Goal: Task Accomplishment & Management: Manage account settings

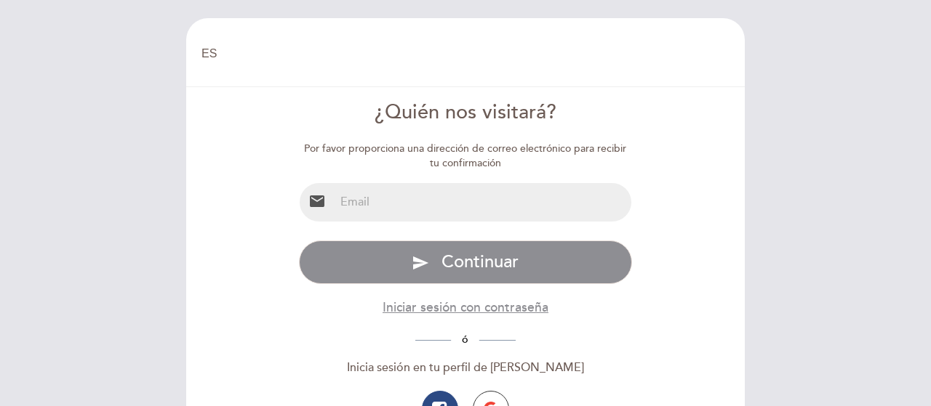
select select "es"
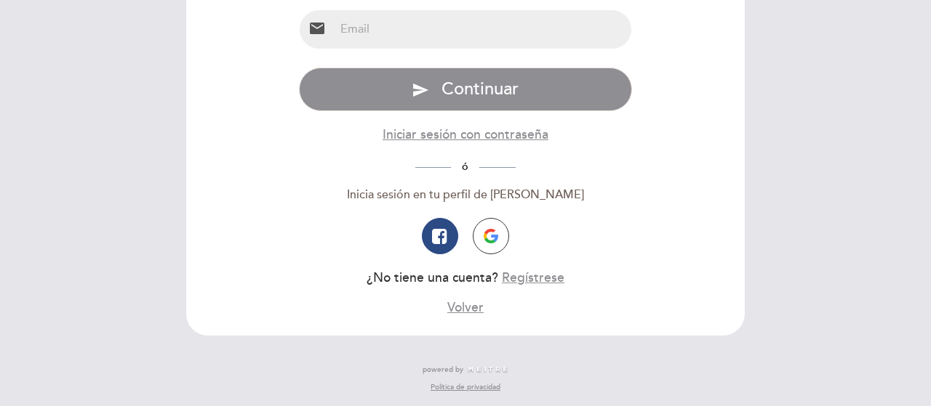
scroll to position [100, 0]
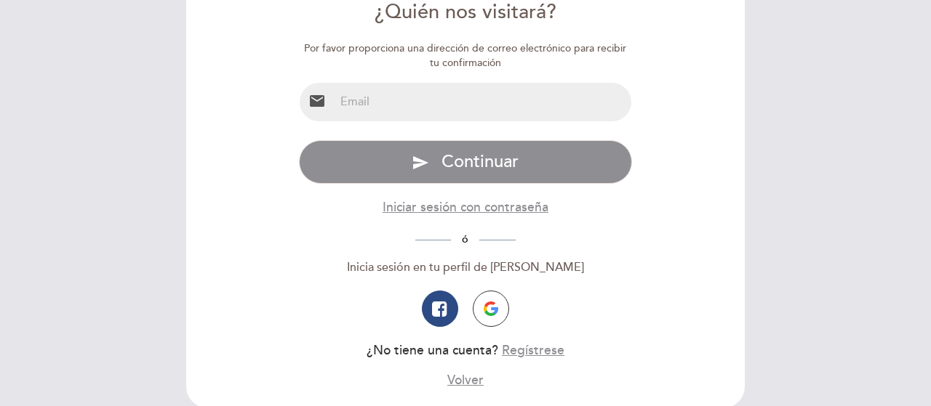
click at [465, 112] on input "email" at bounding box center [482, 102] width 297 height 39
click at [447, 100] on input "email" at bounding box center [482, 102] width 297 height 39
type input "[EMAIL_ADDRESS][DOMAIN_NAME]"
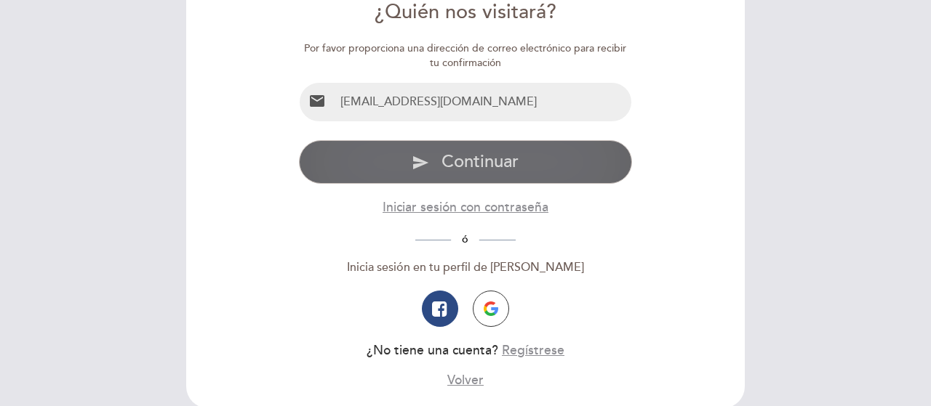
click at [475, 167] on span "Continuar" at bounding box center [479, 161] width 77 height 21
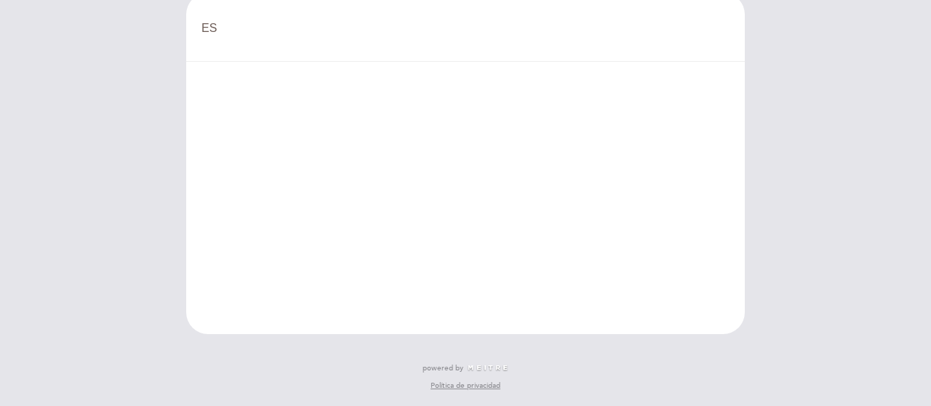
scroll to position [25, 0]
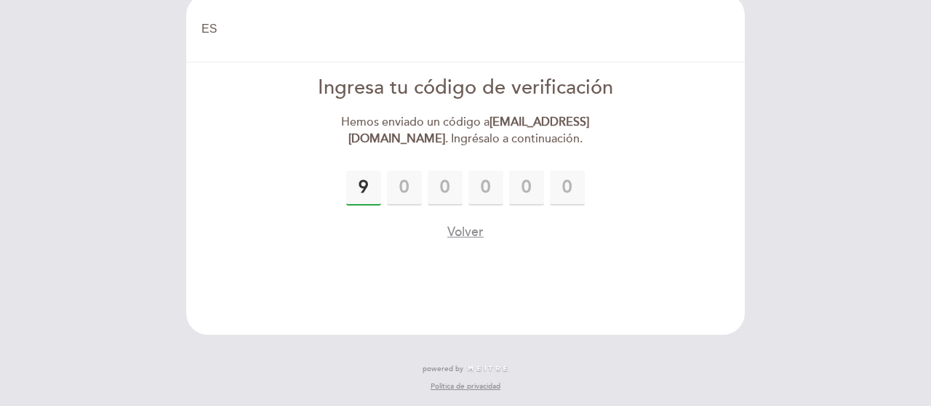
type input "9"
type input "3"
type input "9"
type input "5"
type input "2"
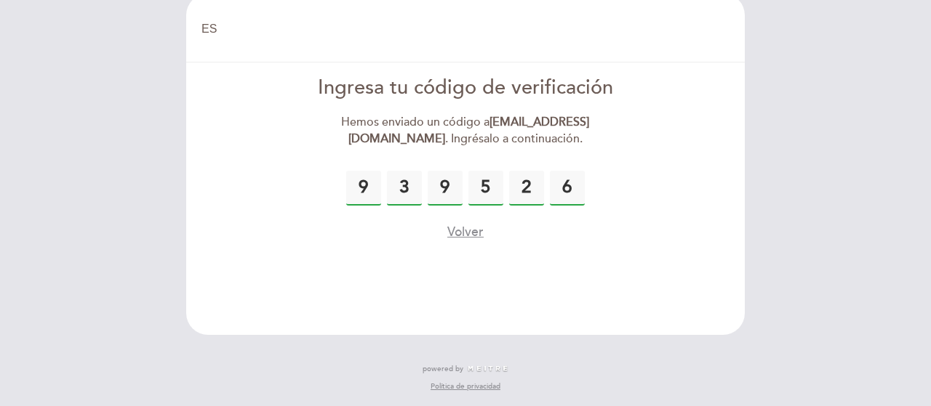
type input "6"
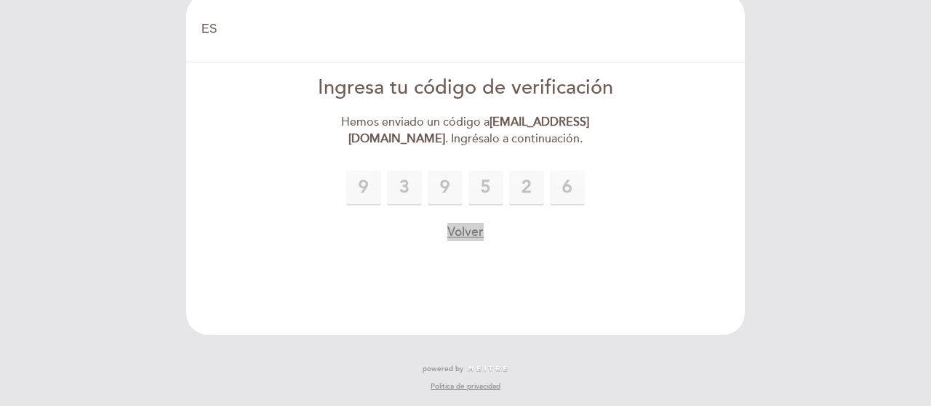
click at [470, 233] on button "Volver" at bounding box center [465, 232] width 36 height 18
